Goal: Browse casually: Explore the website without a specific task or goal

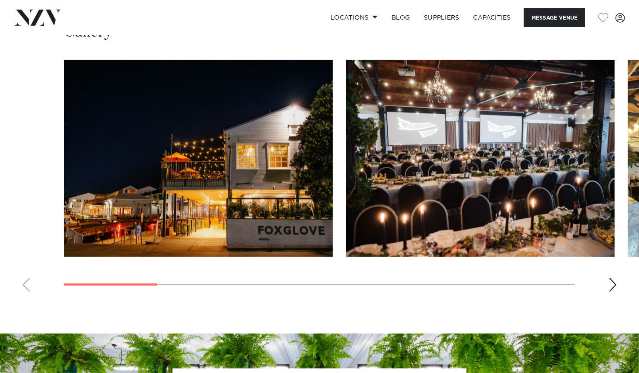
scroll to position [788, 0]
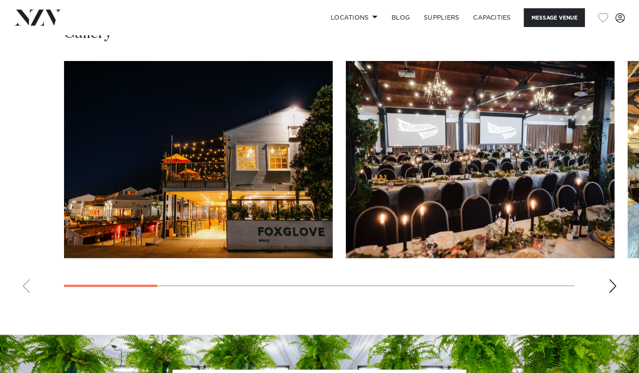
click at [610, 290] on div "Next slide" at bounding box center [613, 286] width 9 height 14
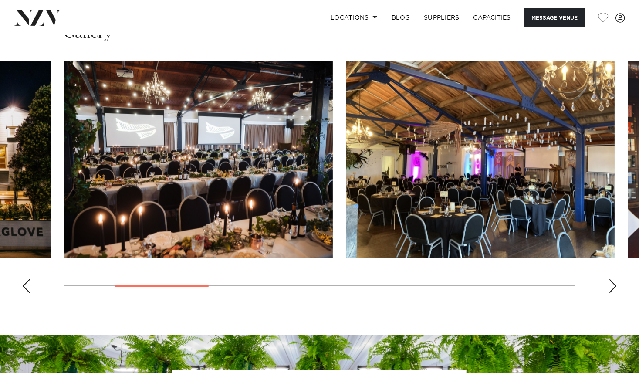
click at [610, 290] on div "Next slide" at bounding box center [613, 286] width 9 height 14
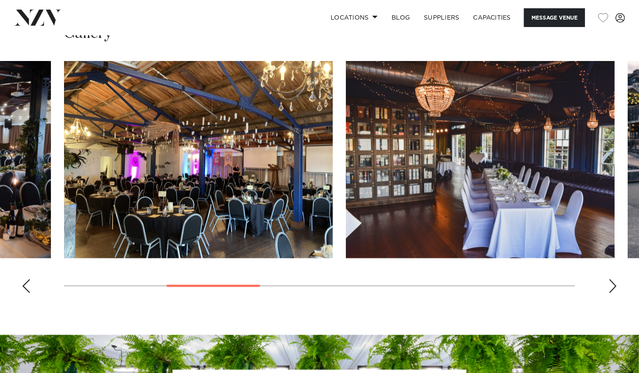
click at [610, 290] on div "Next slide" at bounding box center [613, 286] width 9 height 14
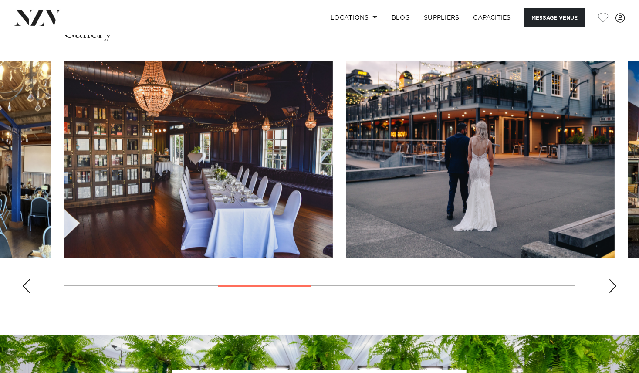
click at [610, 290] on div "Next slide" at bounding box center [613, 286] width 9 height 14
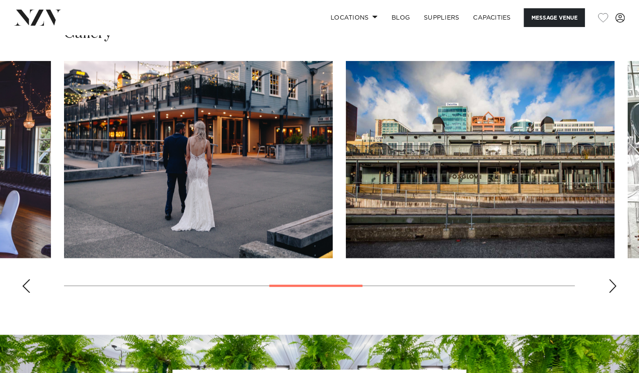
click at [610, 290] on div "Next slide" at bounding box center [613, 286] width 9 height 14
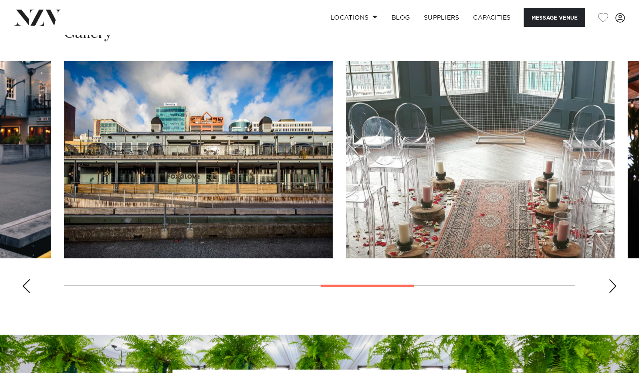
click at [610, 290] on div "Next slide" at bounding box center [613, 286] width 9 height 14
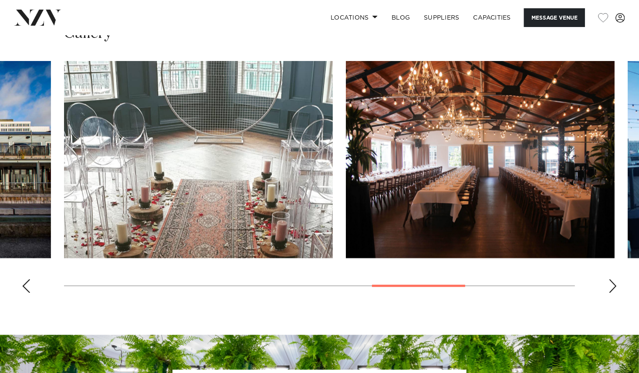
click at [610, 290] on div "Next slide" at bounding box center [613, 286] width 9 height 14
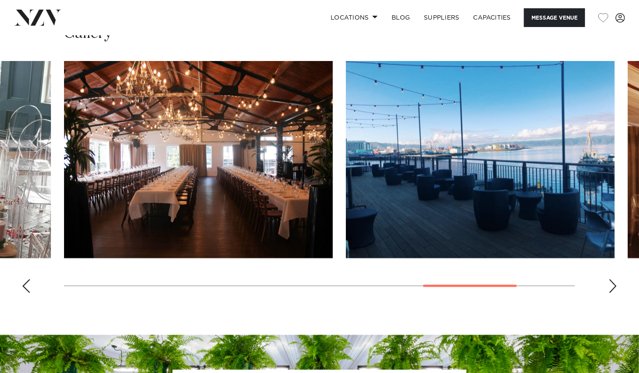
click at [610, 290] on div "Next slide" at bounding box center [613, 286] width 9 height 14
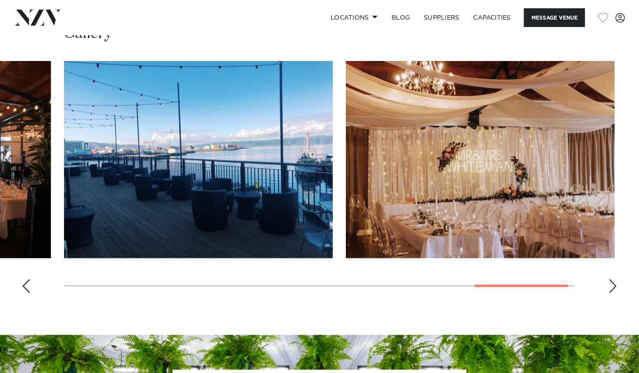
click at [610, 290] on div "Next slide" at bounding box center [613, 286] width 9 height 14
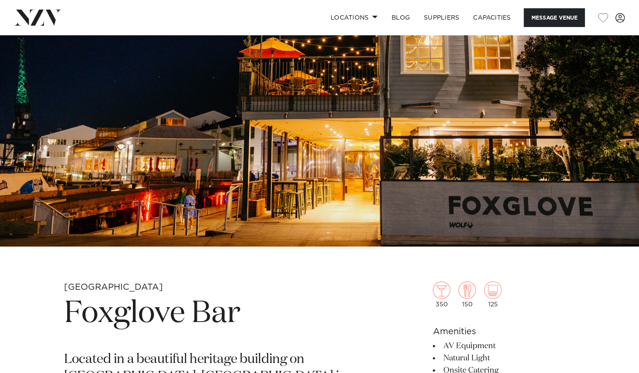
scroll to position [85, 0]
